Goal: Task Accomplishment & Management: Complete application form

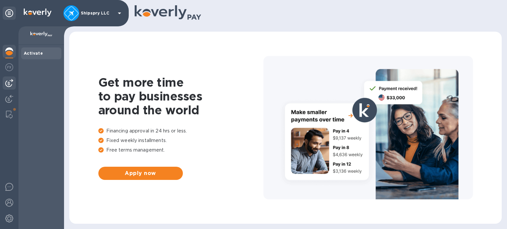
click at [8, 81] on img at bounding box center [9, 83] width 8 height 8
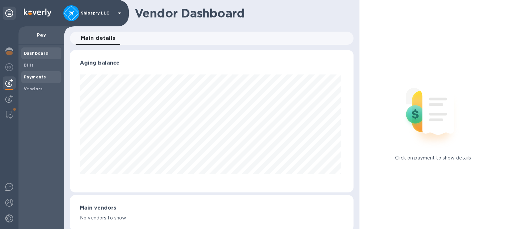
scroll to position [143, 281]
click at [29, 77] on b "Payments" at bounding box center [35, 77] width 22 height 5
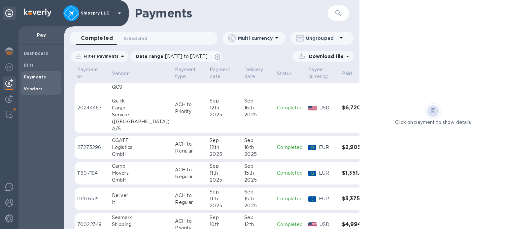
click at [37, 87] on b "Vendors" at bounding box center [33, 88] width 19 height 5
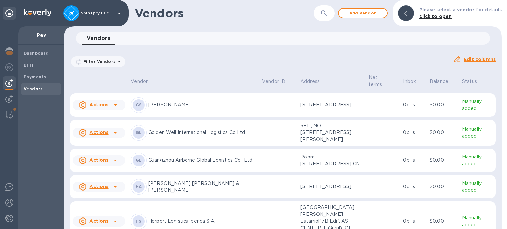
scroll to position [1217, 0]
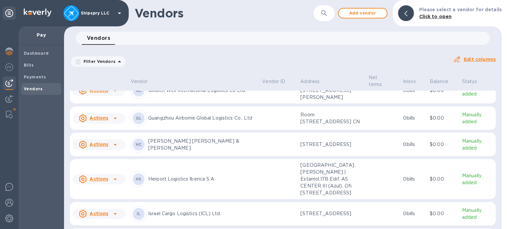
click at [121, 97] on div "Actions" at bounding box center [98, 90] width 55 height 13
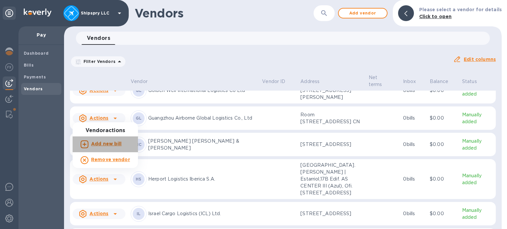
click at [115, 145] on b "Add new bill" at bounding box center [106, 143] width 31 height 5
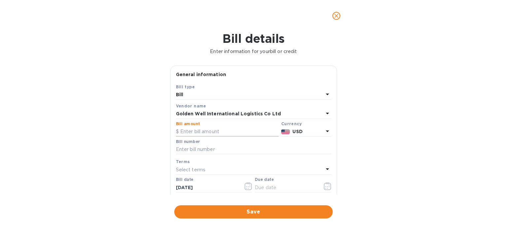
click at [186, 131] on input "text" at bounding box center [227, 132] width 103 height 10
type input "965"
click at [187, 152] on input "text" at bounding box center [253, 150] width 155 height 10
paste input "AED25060073A"
type input "AED25060073A"
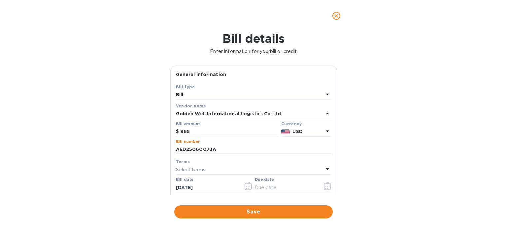
click at [197, 168] on p "Select terms" at bounding box center [191, 170] width 30 height 7
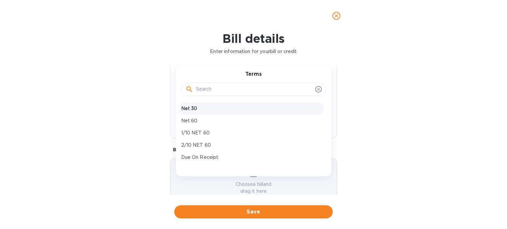
scroll to position [66, 0]
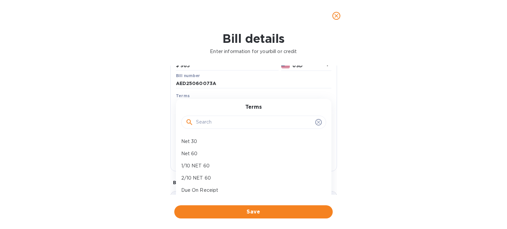
click at [210, 96] on div "Terms" at bounding box center [253, 95] width 155 height 7
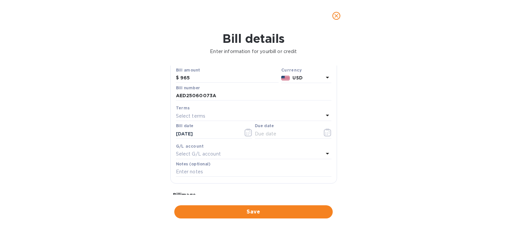
scroll to position [33, 0]
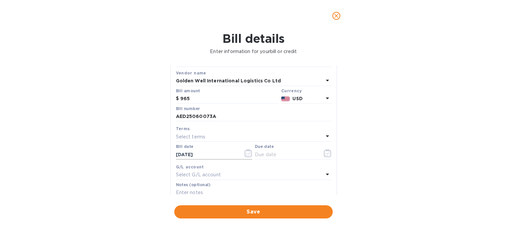
click at [246, 155] on icon "button" at bounding box center [249, 153] width 8 height 8
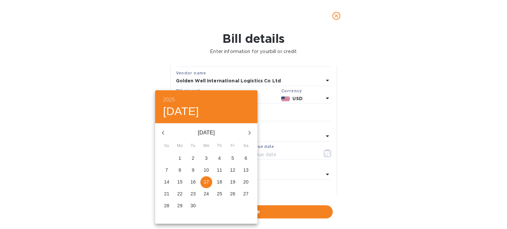
click at [163, 133] on icon "button" at bounding box center [163, 133] width 8 height 8
click at [195, 158] on span "1" at bounding box center [193, 158] width 12 height 7
type input "[DATE]"
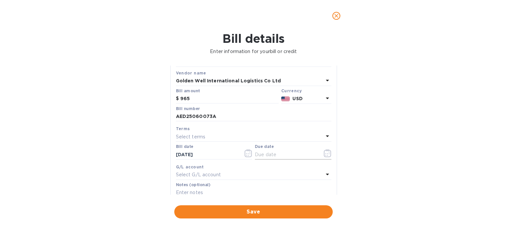
click at [325, 155] on icon "button" at bounding box center [328, 153] width 8 height 8
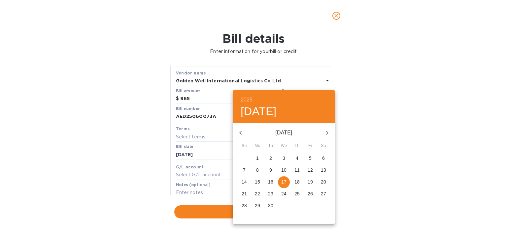
click at [359, 147] on div at bounding box center [253, 114] width 507 height 229
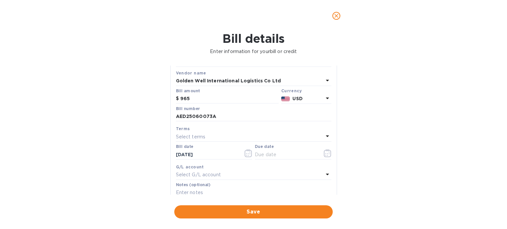
click at [225, 140] on div "Select terms" at bounding box center [249, 136] width 147 height 9
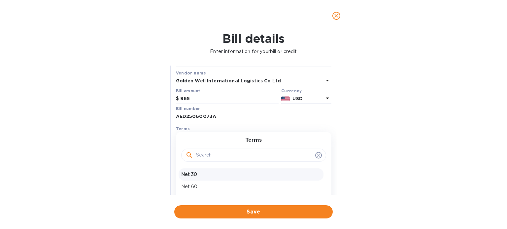
click at [217, 171] on div "Net 30" at bounding box center [251, 175] width 145 height 12
type input "[DATE]"
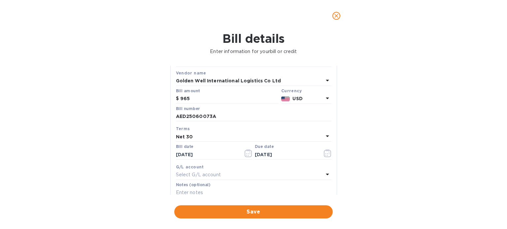
click at [217, 177] on p "Select G/L account" at bounding box center [198, 175] width 45 height 7
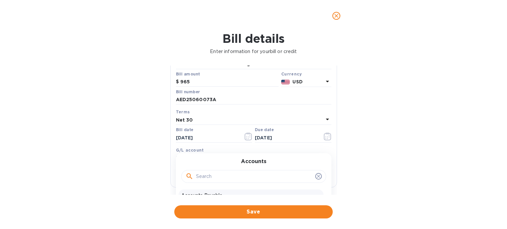
scroll to position [99, 0]
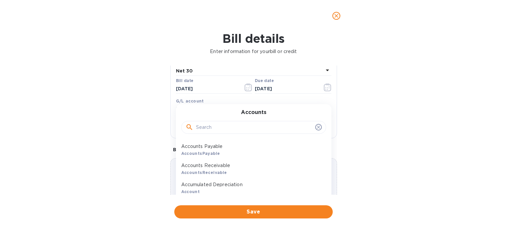
click at [224, 149] on p "Accounts Payable" at bounding box center [251, 146] width 140 height 7
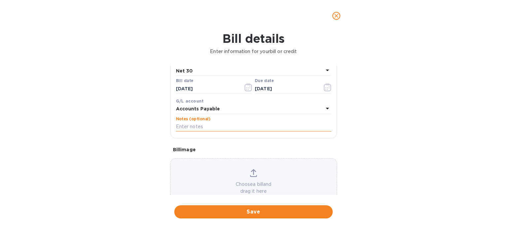
click at [200, 129] on input "text" at bounding box center [253, 127] width 155 height 10
paste input "37276"
type input "37276"
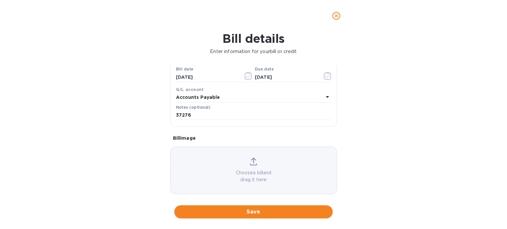
click at [259, 164] on div "Choose a bill and drag it here" at bounding box center [254, 171] width 166 height 26
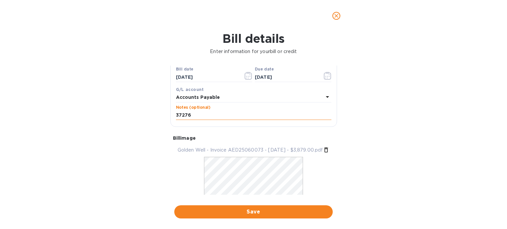
click at [206, 115] on input "37276" at bounding box center [253, 116] width 155 height 10
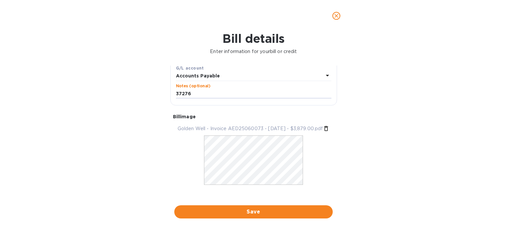
click at [238, 211] on span "Save" at bounding box center [254, 212] width 148 height 8
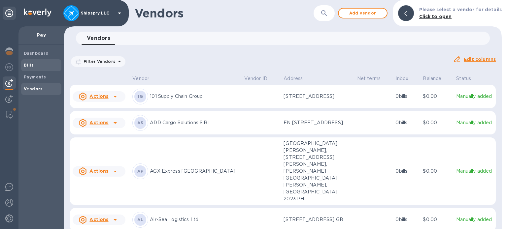
click at [25, 64] on b "Bills" at bounding box center [29, 65] width 10 height 5
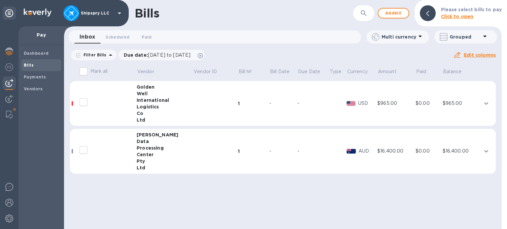
click at [162, 95] on div "Well" at bounding box center [165, 93] width 56 height 7
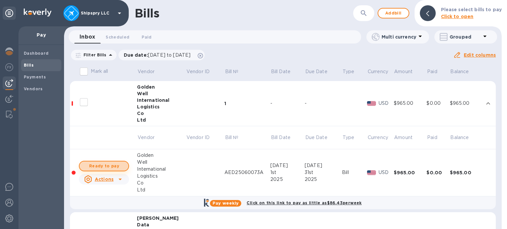
click at [103, 163] on span "Ready to pay" at bounding box center [104, 166] width 38 height 8
click at [110, 164] on span "Ready to pay" at bounding box center [104, 166] width 38 height 8
checkbox input "true"
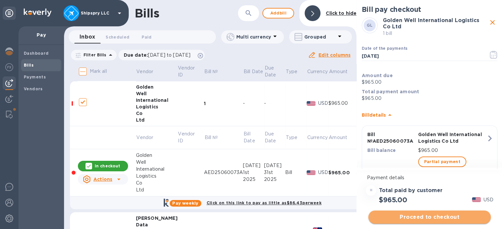
click at [430, 217] on span "Proceed to checkout" at bounding box center [430, 217] width 112 height 8
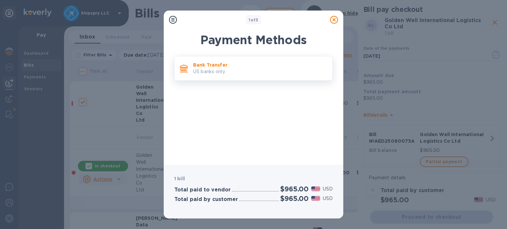
click at [215, 70] on p "US banks only." at bounding box center [260, 71] width 134 height 7
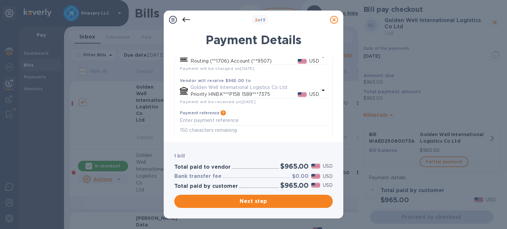
scroll to position [71, 0]
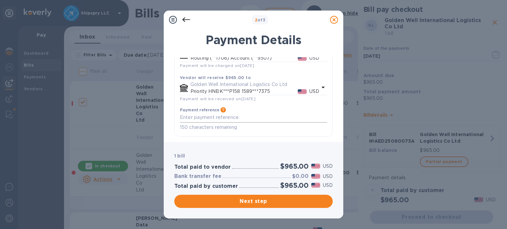
click at [236, 118] on textarea "default-method" at bounding box center [253, 118] width 147 height 6
paste textarea "AED25060073A"
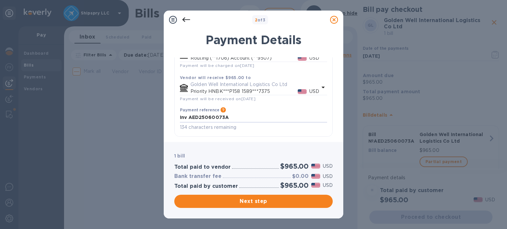
type textarea "Inv AED25060073A"
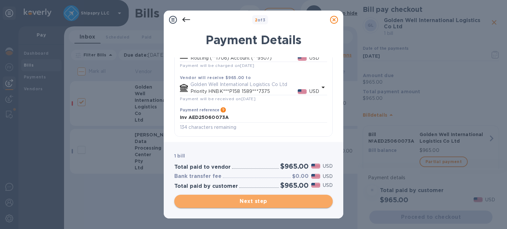
click at [256, 199] on span "Next step" at bounding box center [254, 202] width 148 height 8
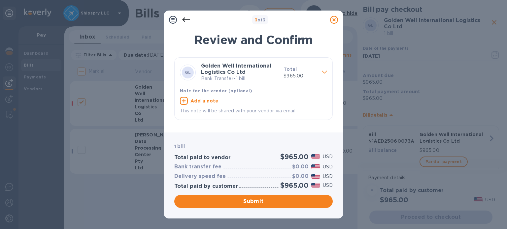
click at [200, 101] on u "Add a note" at bounding box center [204, 100] width 28 height 5
click at [202, 101] on textarea at bounding box center [248, 102] width 137 height 6
paste textarea "AED25060073A"
type textarea "Balance due invoice AED25060073A"
click at [239, 198] on span "Submit" at bounding box center [254, 202] width 148 height 8
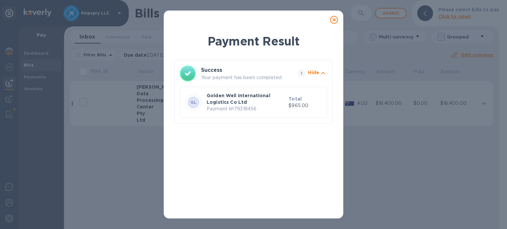
click at [249, 99] on p "Golden Well International Logistics Co Ltd" at bounding box center [246, 98] width 79 height 13
click at [332, 18] on icon at bounding box center [334, 20] width 8 height 8
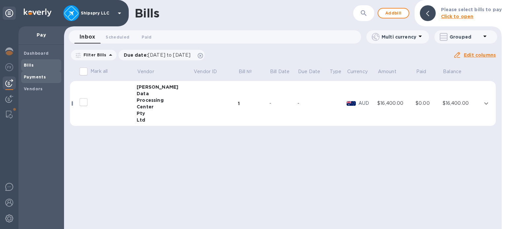
click at [43, 75] on b "Payments" at bounding box center [35, 77] width 22 height 5
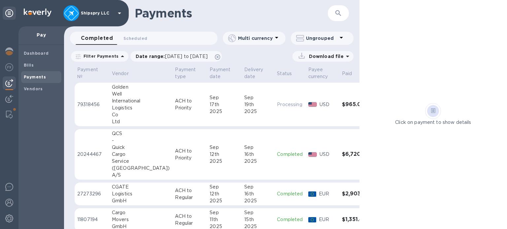
click at [210, 95] on div "Sep" at bounding box center [224, 97] width 29 height 7
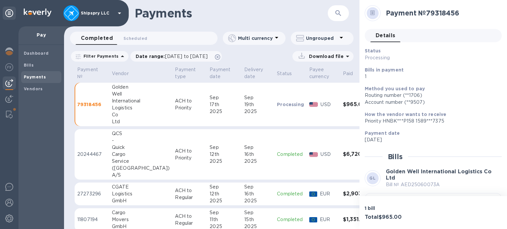
scroll to position [42, 0]
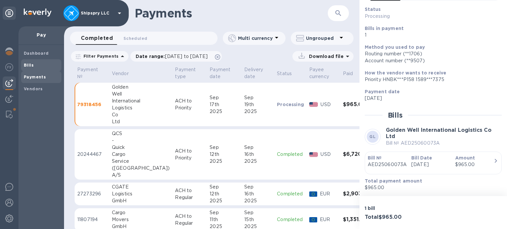
click at [35, 64] on span "Bills" at bounding box center [41, 65] width 35 height 7
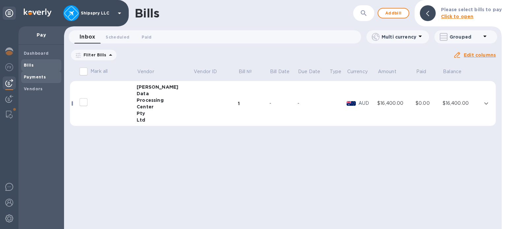
click at [50, 77] on span "Payments" at bounding box center [41, 77] width 35 height 7
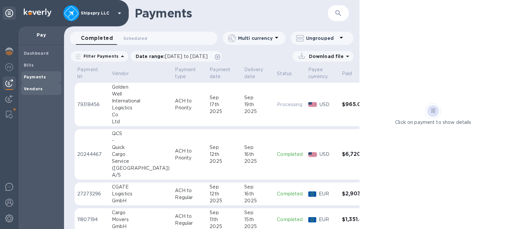
click at [37, 90] on b "Vendors" at bounding box center [33, 88] width 19 height 5
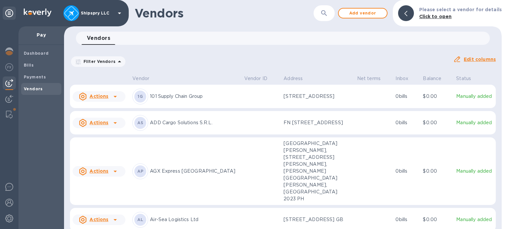
click at [320, 15] on button "button" at bounding box center [324, 13] width 16 height 16
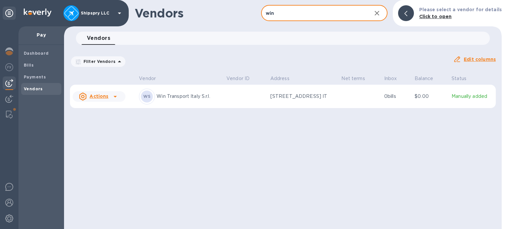
type input "win"
click at [108, 97] on u "Actions" at bounding box center [98, 96] width 19 height 5
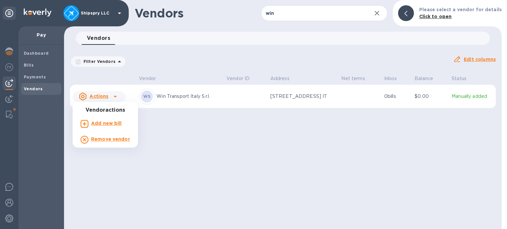
click at [104, 125] on b "Add new bill" at bounding box center [106, 123] width 31 height 5
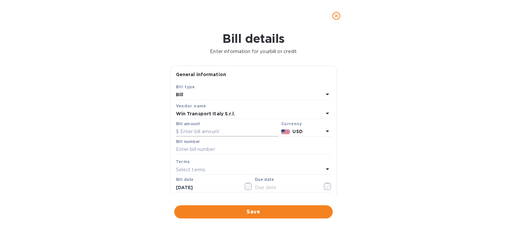
click at [208, 132] on input "text" at bounding box center [227, 132] width 103 height 10
paste input "4,048.20"
type input "4,048.20"
click at [301, 133] on p "USD" at bounding box center [307, 131] width 31 height 7
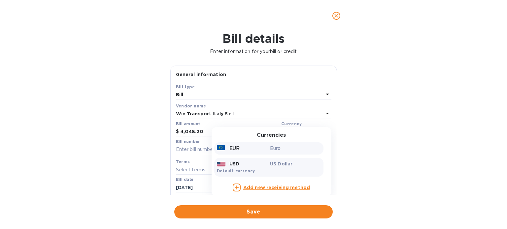
drag, startPoint x: 268, startPoint y: 148, endPoint x: 247, endPoint y: 155, distance: 21.2
click at [270, 148] on p "Euro" at bounding box center [295, 148] width 51 height 7
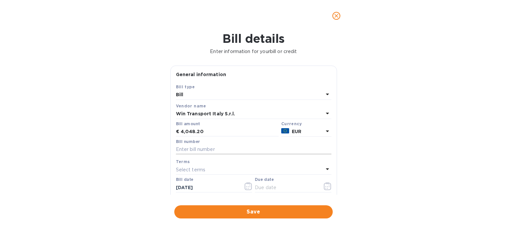
click at [206, 150] on input "text" at bounding box center [253, 150] width 155 height 10
type input "50541-50589"
click at [190, 171] on p "Select terms" at bounding box center [191, 170] width 30 height 7
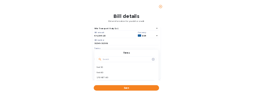
scroll to position [99, 0]
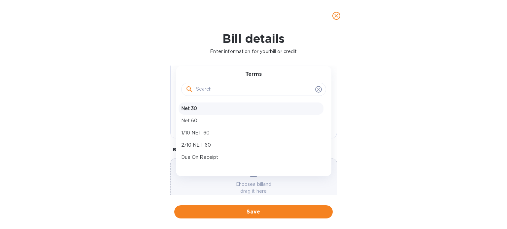
click at [195, 105] on p "Net 30" at bounding box center [251, 108] width 140 height 7
type input "[DATE]"
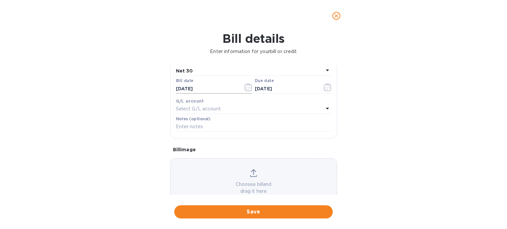
click at [206, 91] on input "[DATE]" at bounding box center [207, 89] width 62 height 10
click at [246, 85] on icon "button" at bounding box center [248, 87] width 7 height 8
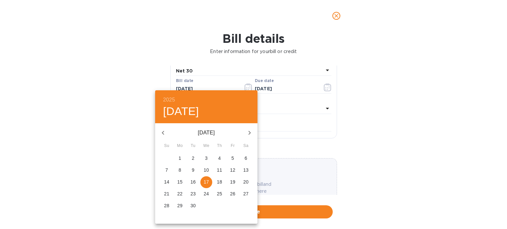
click at [161, 130] on icon "button" at bounding box center [163, 133] width 8 height 8
click at [231, 193] on p "22" at bounding box center [232, 194] width 5 height 7
type input "[DATE]"
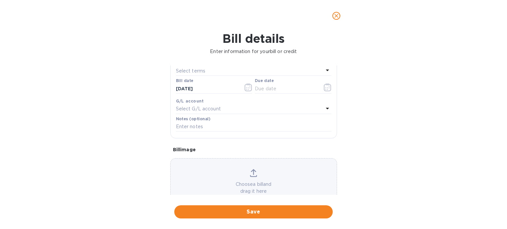
click at [224, 74] on div "Select terms" at bounding box center [249, 70] width 147 height 9
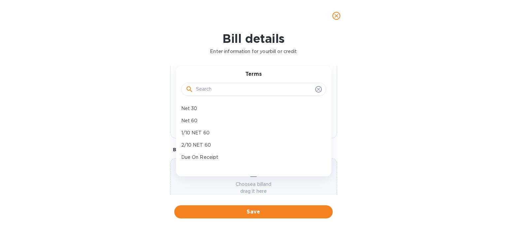
click at [206, 110] on p "Net 30" at bounding box center [251, 108] width 140 height 7
type input "[DATE]"
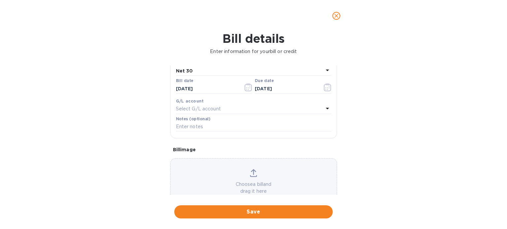
click at [207, 108] on p "Select G/L account" at bounding box center [198, 109] width 45 height 7
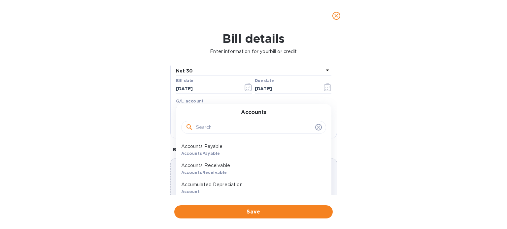
click at [205, 146] on p "Accounts Payable" at bounding box center [251, 146] width 140 height 7
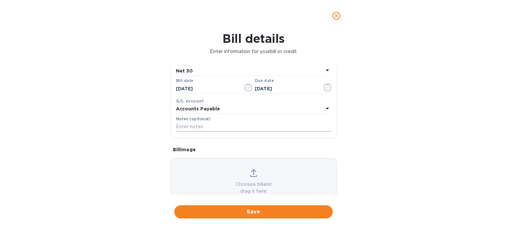
click at [206, 127] on input "text" at bounding box center [253, 127] width 155 height 10
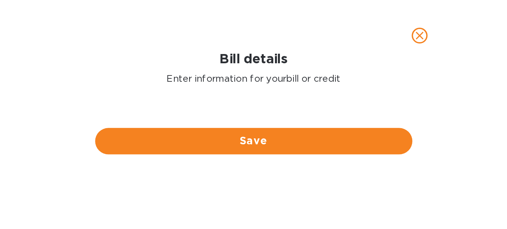
scroll to position [116, 0]
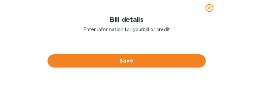
click at [176, 55] on button "Save" at bounding box center [127, 60] width 158 height 13
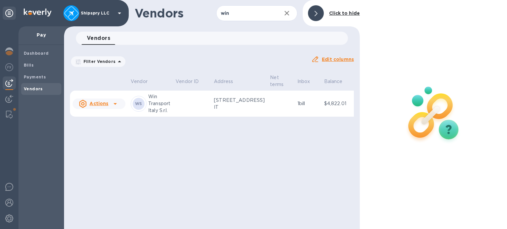
click at [172, 103] on td "WS Win Transport Italy S.r.l." at bounding box center [150, 104] width 45 height 26
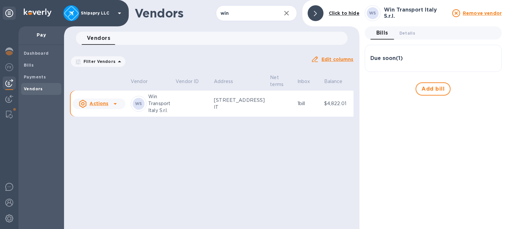
click at [420, 63] on div "Due soon ( 1 )" at bounding box center [433, 58] width 126 height 16
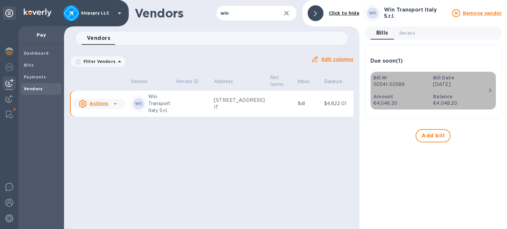
click at [486, 85] on p "[DATE]" at bounding box center [460, 84] width 55 height 7
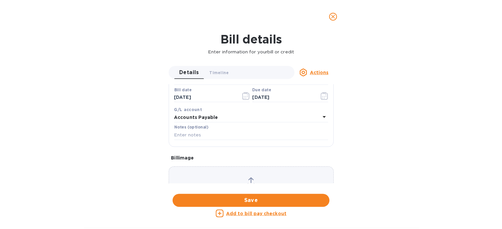
scroll to position [165, 0]
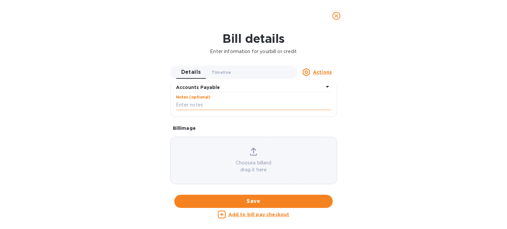
click at [204, 105] on input "text" at bounding box center [253, 105] width 155 height 10
click at [181, 106] on input "50541" at bounding box center [253, 105] width 155 height 10
type input "500541, 500543, 1936, 1964, 1972, 2008, 2009, 500589"
click at [305, 148] on div "Choose a bill and drag it here" at bounding box center [254, 161] width 166 height 26
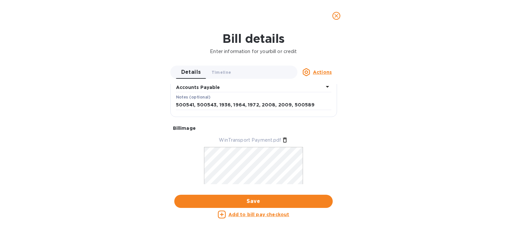
click at [261, 200] on span "Save" at bounding box center [254, 202] width 148 height 8
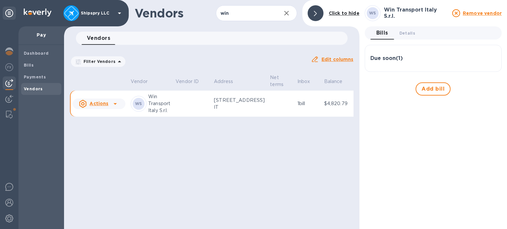
click at [393, 52] on div "Due soon ( 1 )" at bounding box center [433, 58] width 126 height 16
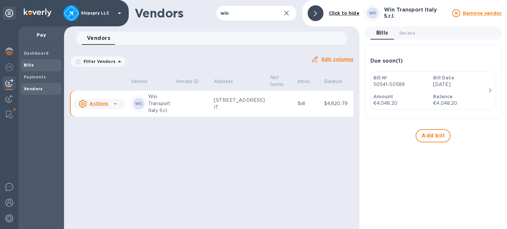
click at [38, 68] on span "Bills" at bounding box center [41, 65] width 35 height 7
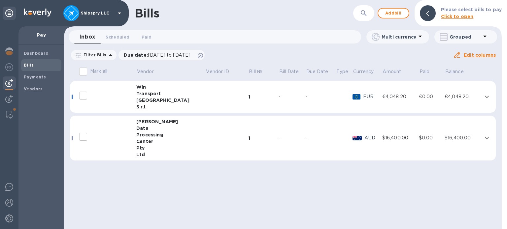
click at [248, 91] on td "1" at bounding box center [263, 97] width 30 height 32
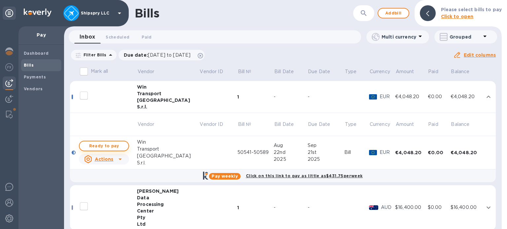
click at [109, 143] on span "Ready to pay" at bounding box center [104, 146] width 38 height 8
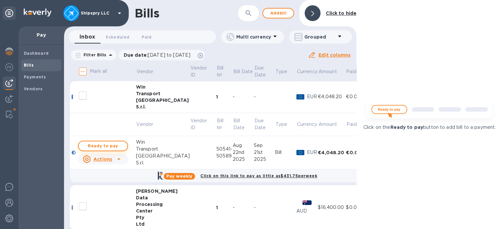
checkbox input "true"
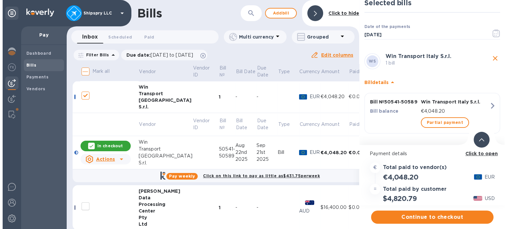
scroll to position [8, 0]
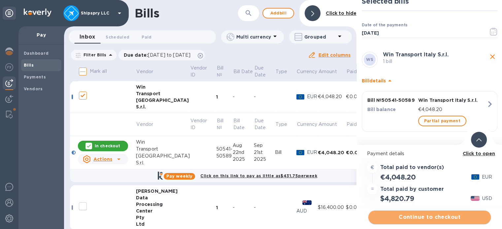
click at [434, 221] on button "Continue to checkout" at bounding box center [429, 217] width 122 height 13
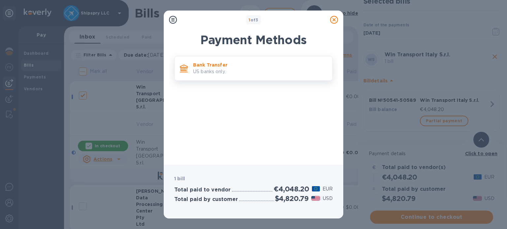
click at [239, 64] on p "Bank Transfer" at bounding box center [260, 65] width 134 height 7
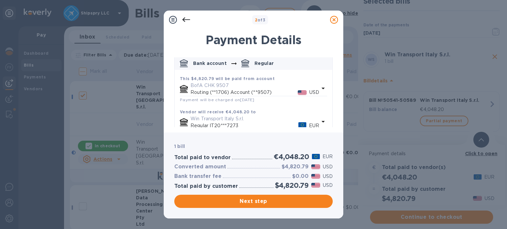
scroll to position [77, 0]
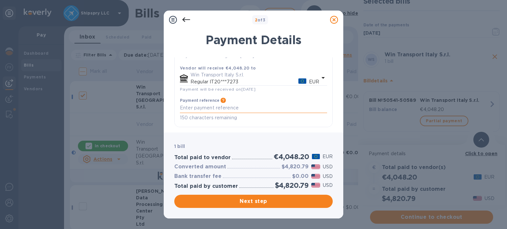
click at [221, 107] on textarea "default-method" at bounding box center [253, 108] width 147 height 6
click at [217, 110] on textarea "Inv" at bounding box center [253, 108] width 147 height 6
click at [184, 108] on textarea "Inv 500541, 500543, 1936, 1964, 1972, 2008, 2009, 500589" at bounding box center [253, 108] width 147 height 6
click at [188, 107] on textarea "Inv 500541, 500543, 1936, 1964, 1972, 2008, 2009, 500589" at bounding box center [253, 108] width 147 height 6
click at [187, 107] on textarea "Inv 500541, 500543, 1936, 1964, 1972, 2008, 2009, 500589" at bounding box center [253, 108] width 147 height 6
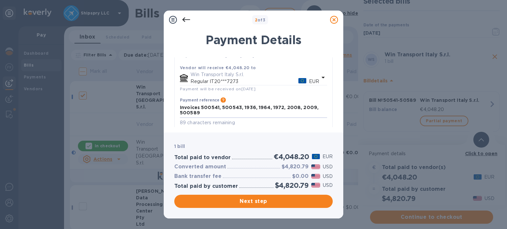
type textarea "Invoices 500541, 500543, 1936, 1964, 1972, 2008, 2009, 500589"
click at [215, 127] on div "Payment reference Information that will be provided to the beneficiary bank and…" at bounding box center [253, 112] width 152 height 34
click at [253, 200] on span "Next step" at bounding box center [254, 202] width 148 height 8
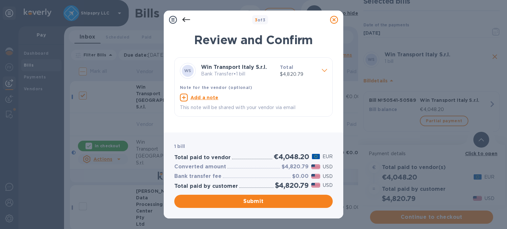
click at [207, 99] on u "Add a note" at bounding box center [204, 97] width 28 height 5
click at [207, 98] on textarea at bounding box center [248, 99] width 137 height 6
type textarea "Multiple Invoices"
click at [248, 202] on span "Submit" at bounding box center [254, 202] width 148 height 8
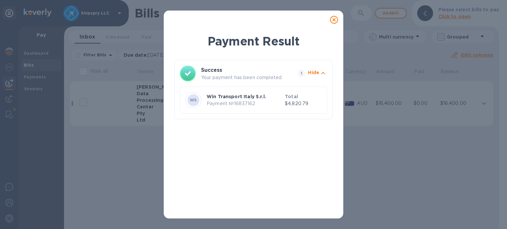
click at [250, 95] on p "Win Transport Italy S.r.l." at bounding box center [245, 96] width 76 height 7
click at [313, 72] on p "Hide" at bounding box center [313, 72] width 11 height 7
click at [313, 72] on p "Show" at bounding box center [313, 72] width 14 height 7
click at [255, 103] on p "Payment № 16837162" at bounding box center [245, 103] width 76 height 7
click at [336, 19] on icon at bounding box center [334, 20] width 8 height 8
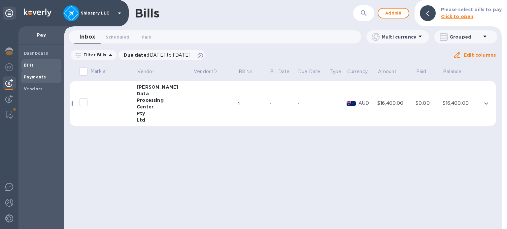
click at [33, 76] on b "Payments" at bounding box center [35, 77] width 22 height 5
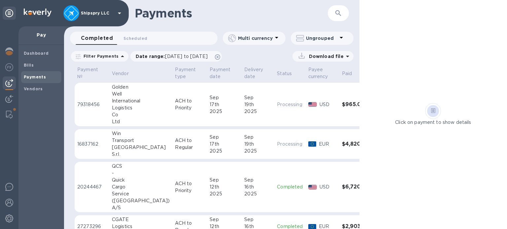
click at [175, 143] on p "ACH to Regular" at bounding box center [189, 144] width 29 height 14
